Goal: Task Accomplishment & Management: Manage account settings

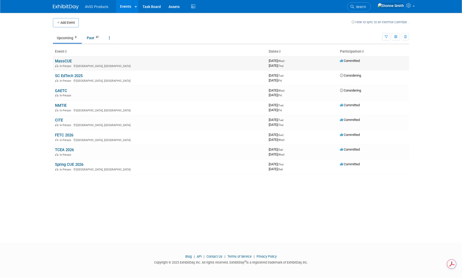
click at [63, 63] on link "MassCUE" at bounding box center [63, 61] width 17 height 5
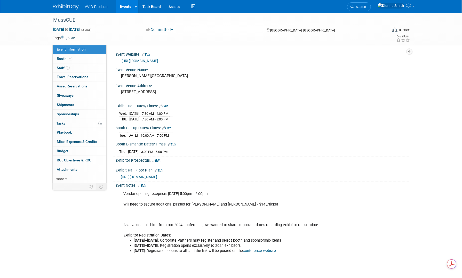
click at [146, 184] on link "Edit" at bounding box center [142, 186] width 9 height 4
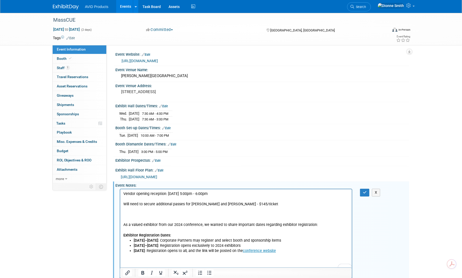
scroll to position [61, 0]
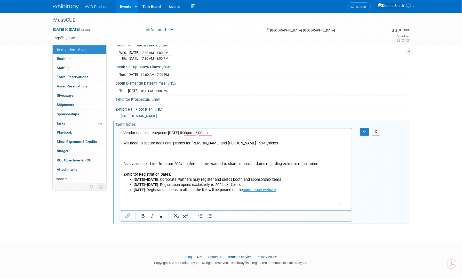
click at [136, 152] on p "Vendor opening reception: 10/14/25 5:00pm - 6:00pm Will need to secure addition…" at bounding box center [235, 153] width 225 height 47
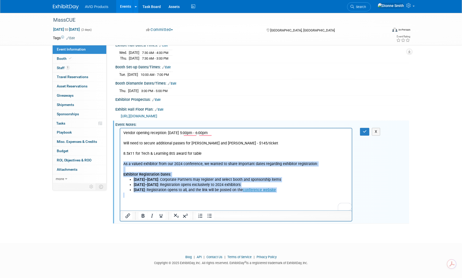
drag, startPoint x: 286, startPoint y: 193, endPoint x: 117, endPoint y: 164, distance: 171.5
click at [120, 164] on html "Vendor opening reception: 10/14/25 5:00pm - 6:00pm Will need to secure addition…" at bounding box center [235, 162] width 231 height 69
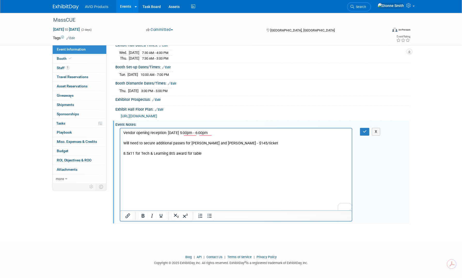
scroll to position [24, 0]
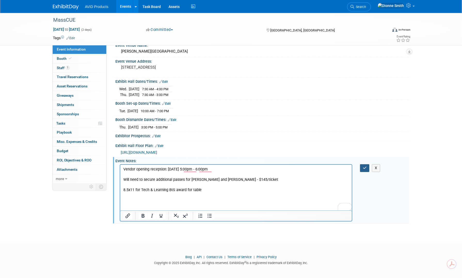
click at [364, 166] on icon "button" at bounding box center [365, 168] width 4 height 4
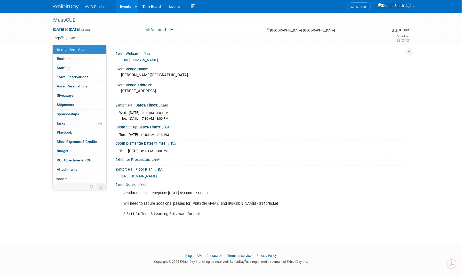
click at [145, 184] on link "Edit" at bounding box center [142, 185] width 9 height 4
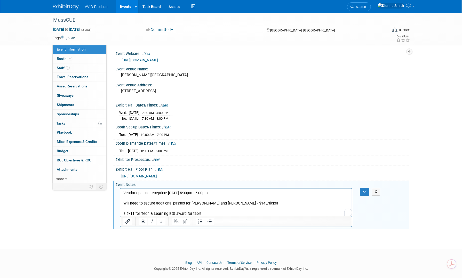
scroll to position [0, 0]
click at [239, 203] on p "Vendor opening reception: 10/14/25 5:00pm - 6:00pm Will need to secure addition…" at bounding box center [235, 204] width 225 height 26
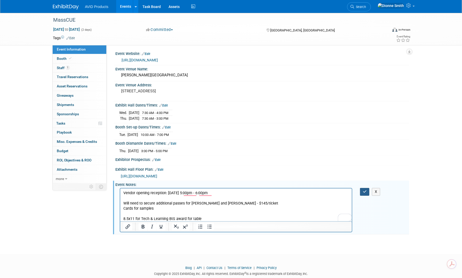
click at [363, 191] on icon "button" at bounding box center [365, 192] width 4 height 4
